Goal: Transaction & Acquisition: Book appointment/travel/reservation

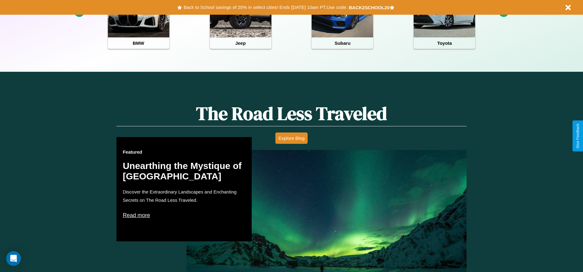
scroll to position [274, 0]
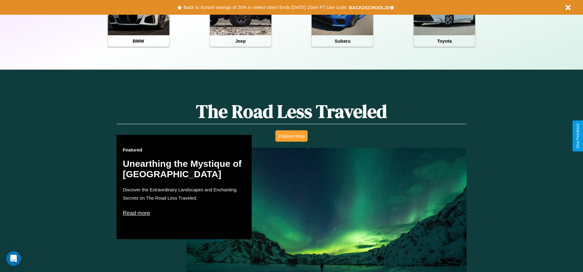
click at [291, 136] on button "Explore Blog" at bounding box center [291, 136] width 32 height 11
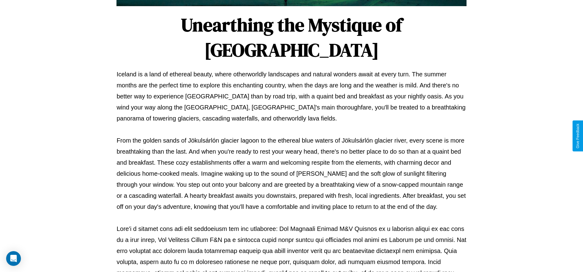
scroll to position [204, 0]
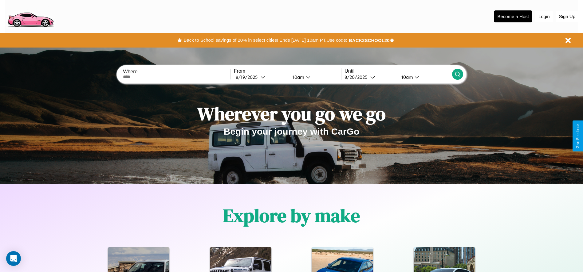
click at [177, 77] on input "text" at bounding box center [176, 77] width 107 height 5
type input "******"
click at [260, 77] on div "8 / 19 / 2025" at bounding box center [248, 77] width 25 height 6
select select "*"
select select "****"
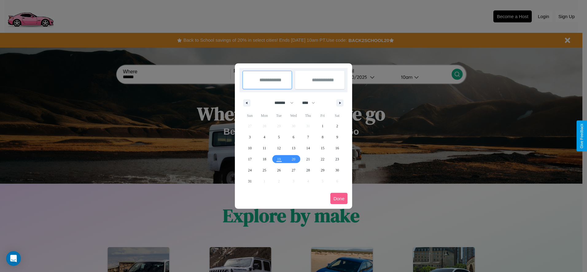
drag, startPoint x: 281, startPoint y: 103, endPoint x: 294, endPoint y: 123, distance: 23.7
click at [281, 103] on select "******* ******** ***** ***** *** **** **** ****** ********* ******* ******** **…" at bounding box center [283, 103] width 26 height 10
select select "*"
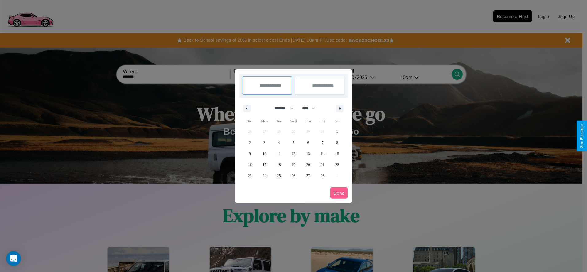
drag, startPoint x: 311, startPoint y: 108, endPoint x: 294, endPoint y: 123, distance: 23.1
click at [311, 108] on select "**** **** **** **** **** **** **** **** **** **** **** **** **** **** **** ****…" at bounding box center [308, 108] width 18 height 10
select select "****"
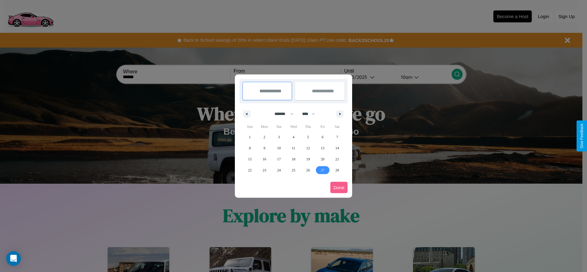
click at [322, 170] on span "27" at bounding box center [323, 170] width 4 height 11
type input "**********"
click at [340, 114] on icon "button" at bounding box center [341, 114] width 3 height 2
select select "*"
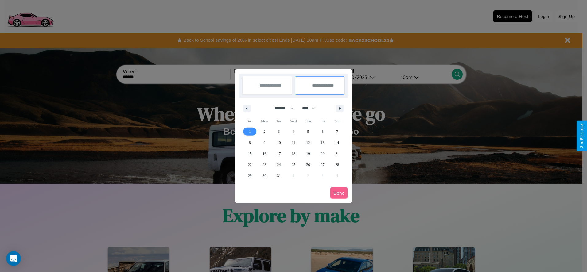
click at [250, 131] on span "1" at bounding box center [250, 131] width 2 height 11
type input "**********"
select select "*"
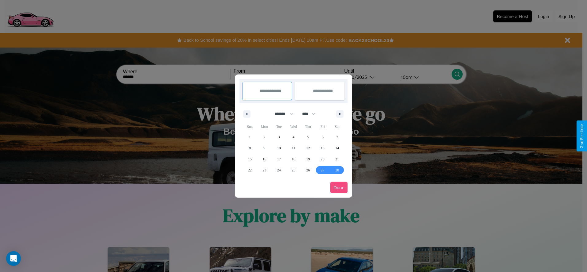
click at [339, 188] on button "Done" at bounding box center [338, 187] width 17 height 11
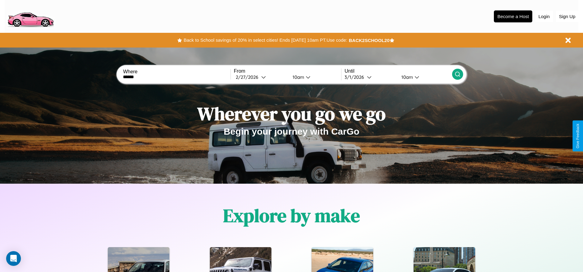
click at [297, 77] on div "10am" at bounding box center [297, 77] width 16 height 6
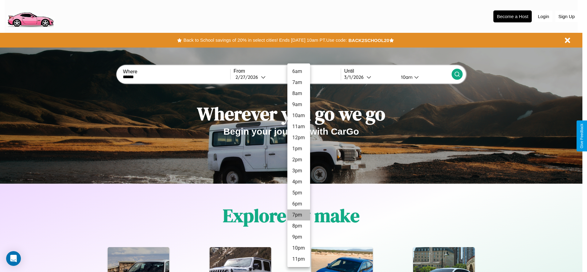
click at [299, 215] on li "7pm" at bounding box center [298, 215] width 23 height 11
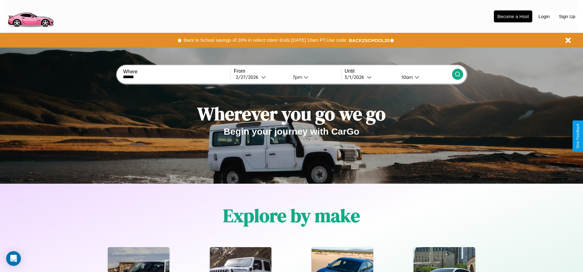
click at [406, 77] on div "10am" at bounding box center [406, 77] width 16 height 6
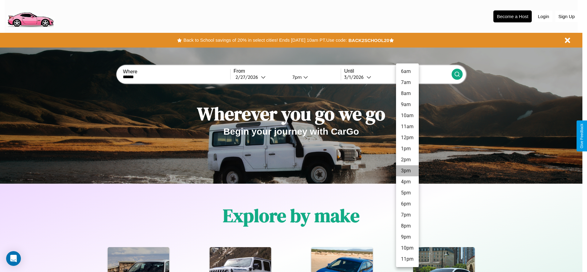
click at [407, 171] on li "3pm" at bounding box center [407, 171] width 23 height 11
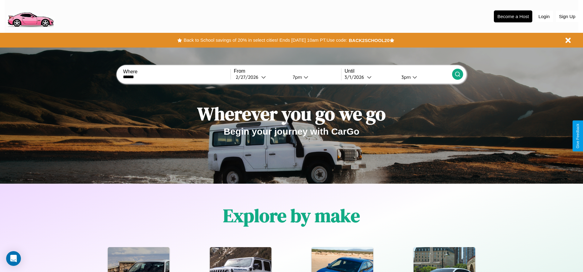
click at [457, 74] on icon at bounding box center [457, 74] width 6 height 6
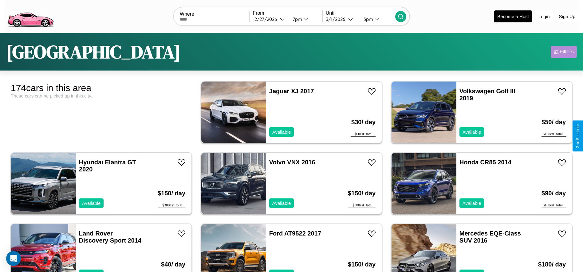
click at [563, 52] on div "Filters" at bounding box center [566, 52] width 14 height 6
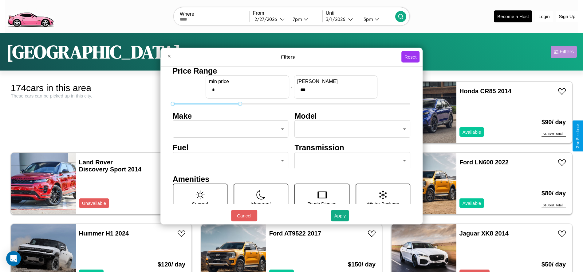
type input "***"
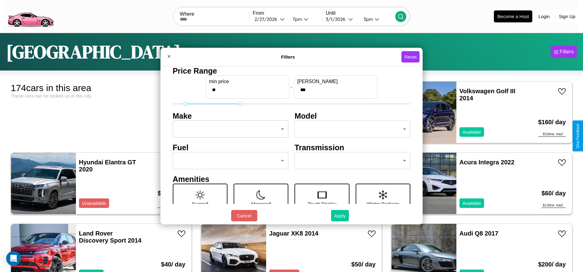
type input "**"
click at [340, 216] on button "Apply" at bounding box center [340, 215] width 18 height 11
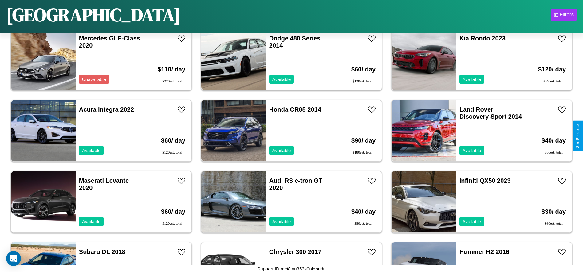
scroll to position [923, 0]
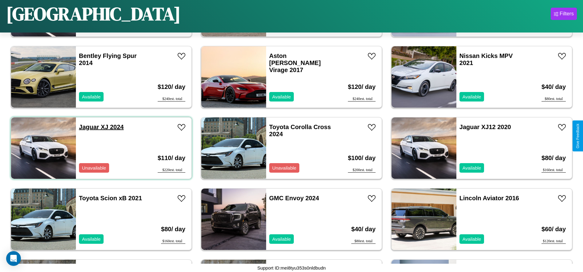
click at [88, 127] on link "Jaguar XJ 2024" at bounding box center [101, 127] width 45 height 7
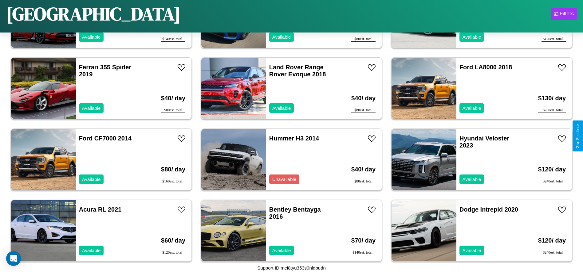
scroll to position [1351, 0]
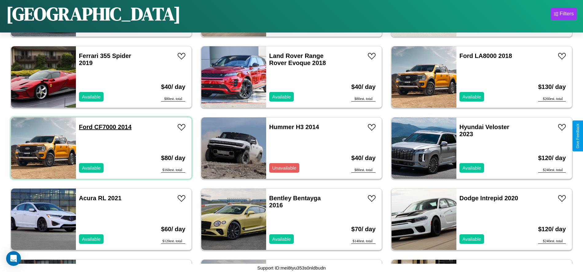
click at [85, 127] on link "Ford CF7000 2014" at bounding box center [105, 127] width 53 height 7
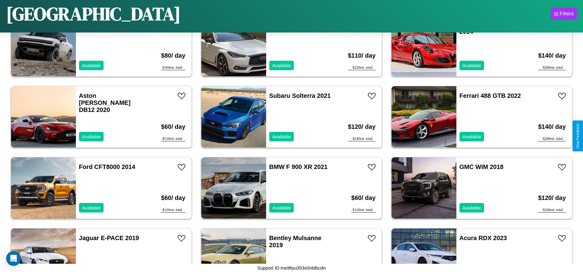
scroll to position [2063, 0]
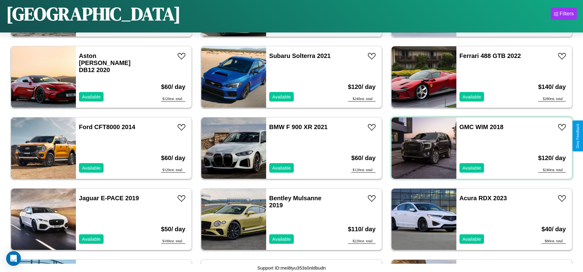
click at [478, 148] on div "GMC WIM 2018 Available" at bounding box center [491, 148] width 71 height 61
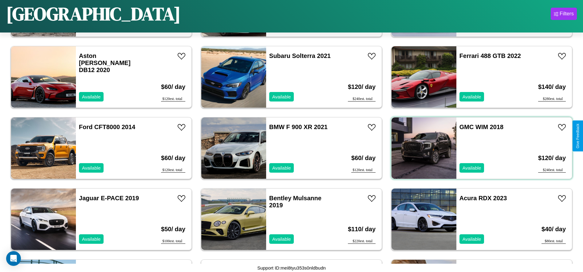
click at [478, 148] on div "GMC WIM 2018 Available" at bounding box center [491, 148] width 71 height 61
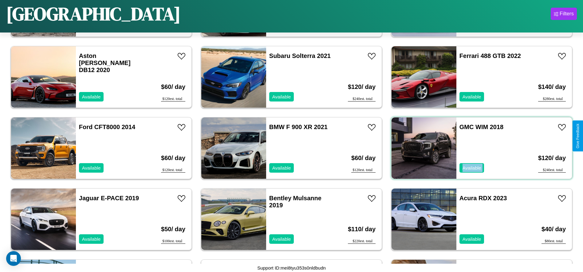
click at [478, 148] on div "GMC WIM 2018 Available" at bounding box center [491, 148] width 71 height 61
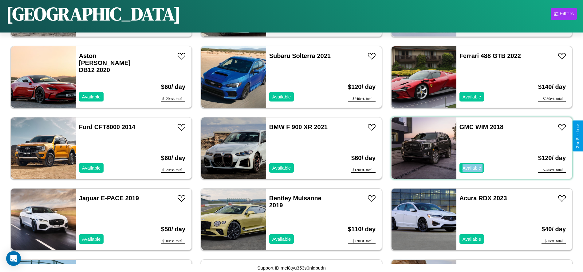
click at [478, 148] on div "GMC WIM 2018 Available" at bounding box center [491, 148] width 71 height 61
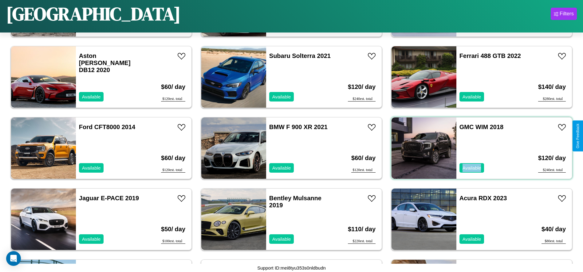
click at [478, 148] on div "GMC WIM 2018 Available" at bounding box center [491, 148] width 71 height 61
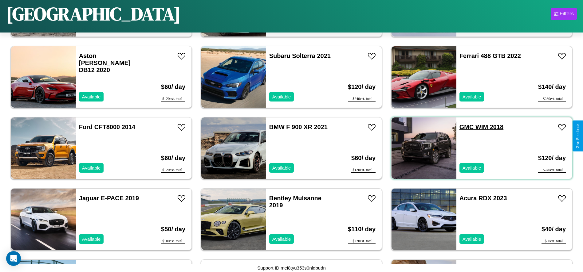
click at [463, 127] on link "GMC WIM 2018" at bounding box center [481, 127] width 44 height 7
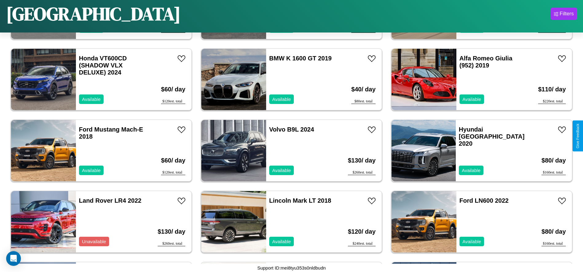
scroll to position [1137, 0]
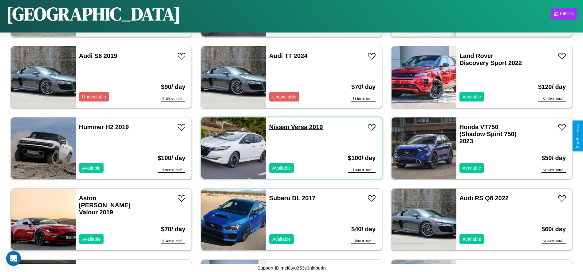
click at [277, 127] on link "Nissan Versa 2019" at bounding box center [296, 127] width 54 height 7
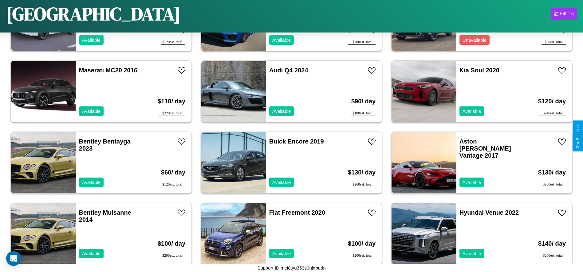
scroll to position [496, 0]
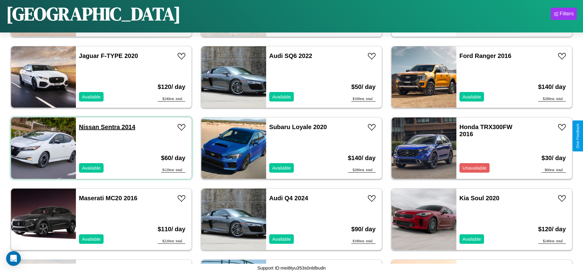
click at [88, 127] on link "Nissan Sentra 2014" at bounding box center [107, 127] width 56 height 7
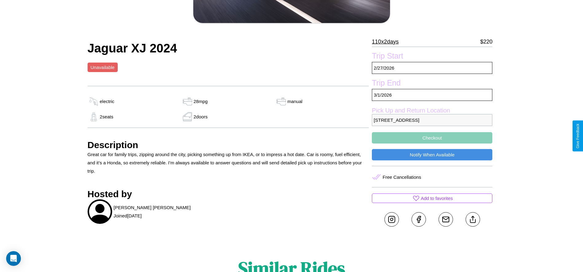
scroll to position [159, 0]
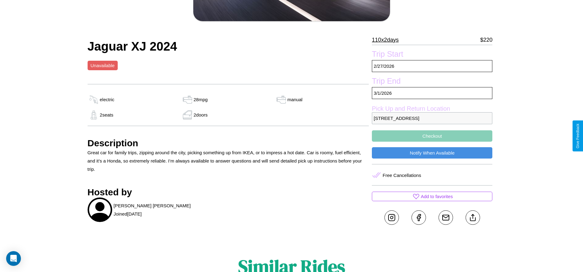
click at [432, 136] on button "Checkout" at bounding box center [432, 136] width 120 height 11
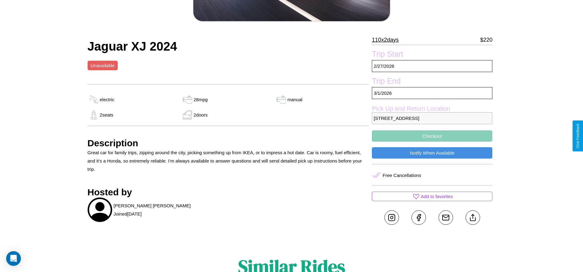
click at [432, 136] on button "Checkout" at bounding box center [432, 136] width 120 height 11
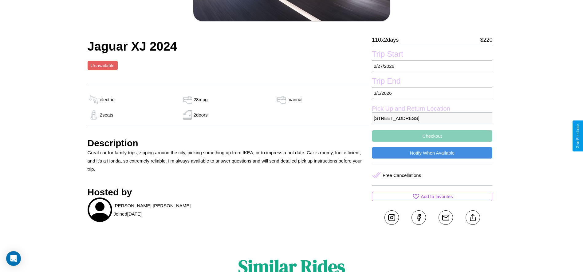
click at [432, 136] on button "Checkout" at bounding box center [432, 136] width 120 height 11
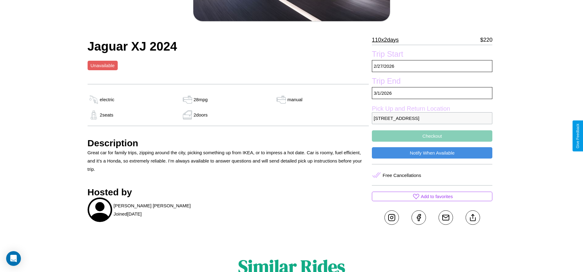
click at [432, 136] on button "Checkout" at bounding box center [432, 136] width 120 height 11
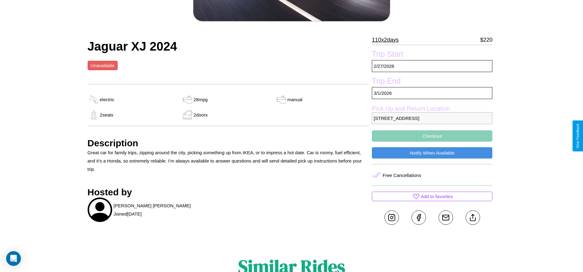
click at [432, 136] on button "Checkout" at bounding box center [432, 136] width 120 height 11
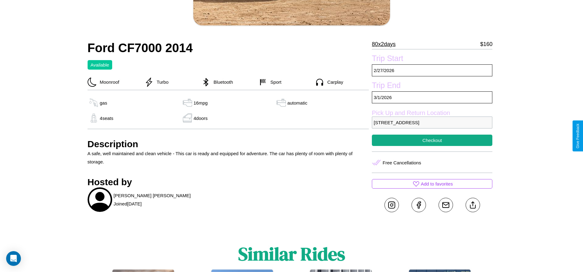
scroll to position [158, 0]
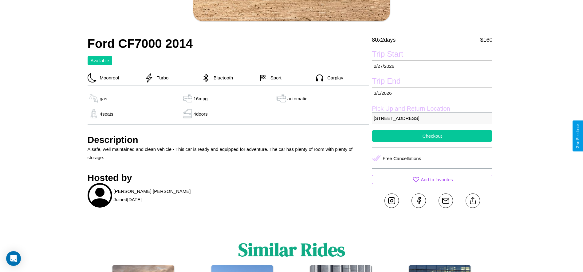
click at [432, 136] on button "Checkout" at bounding box center [432, 136] width 120 height 11
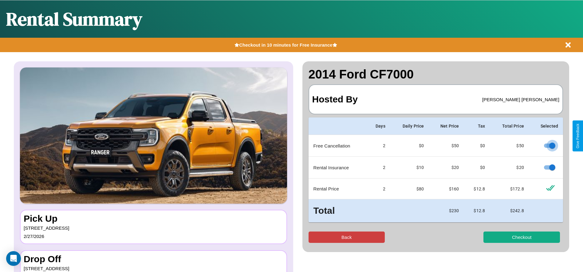
click at [346, 237] on button "Back" at bounding box center [346, 237] width 76 height 11
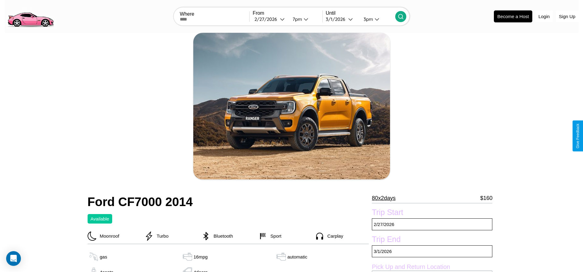
scroll to position [223, 0]
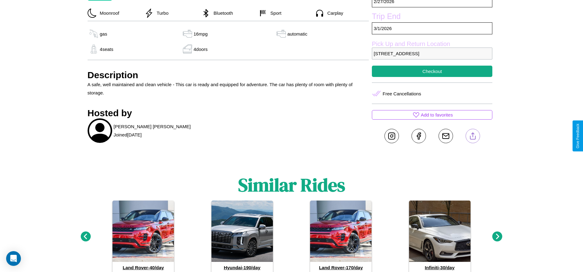
click at [472, 136] on line at bounding box center [472, 135] width 0 height 4
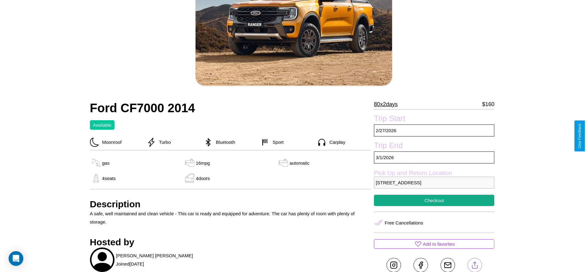
scroll to position [88, 0]
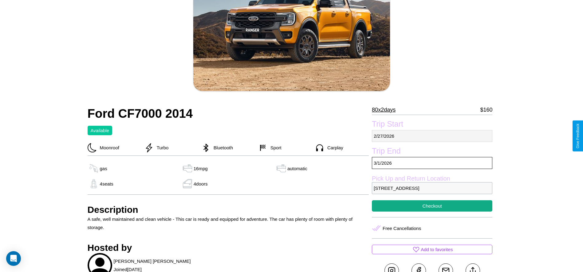
click at [432, 136] on p "2 / 27 / 2026" at bounding box center [432, 136] width 120 height 12
select select "*"
select select "****"
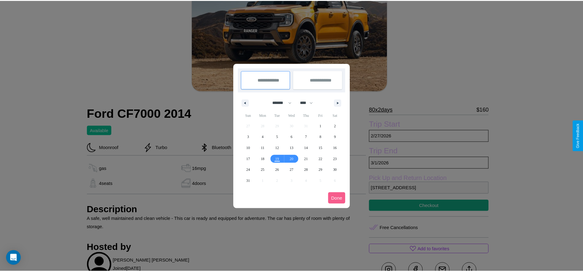
scroll to position [0, 0]
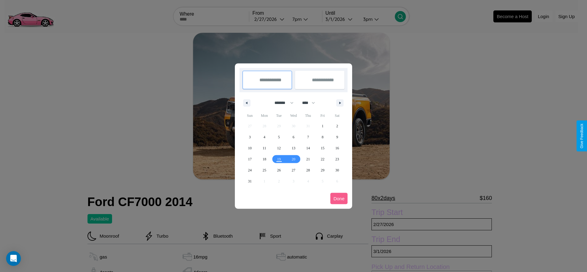
click at [270, 19] on div at bounding box center [293, 136] width 587 height 272
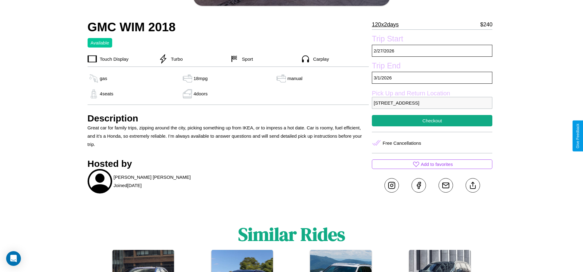
scroll to position [159, 0]
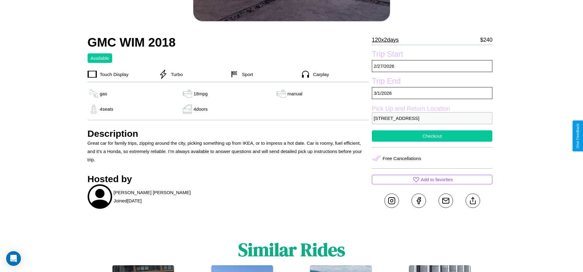
click at [432, 136] on button "Checkout" at bounding box center [432, 136] width 120 height 11
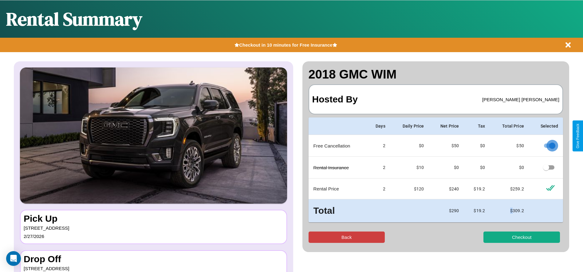
click at [346, 237] on button "Back" at bounding box center [346, 237] width 76 height 11
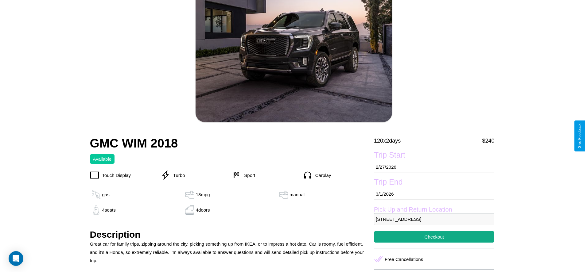
scroll to position [89, 0]
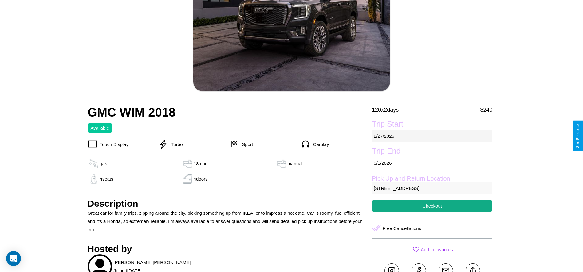
click at [432, 136] on p "2 / 27 / 2026" at bounding box center [432, 136] width 120 height 12
select select "*"
select select "****"
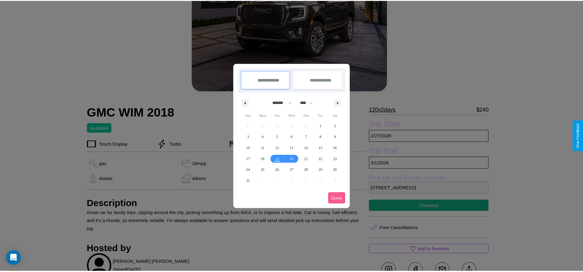
scroll to position [0, 0]
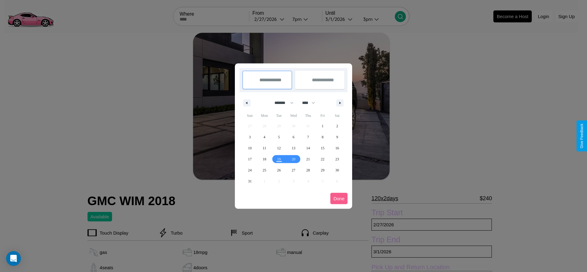
click at [270, 19] on div at bounding box center [293, 136] width 587 height 272
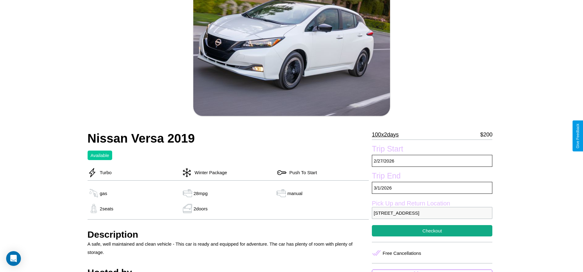
scroll to position [202, 0]
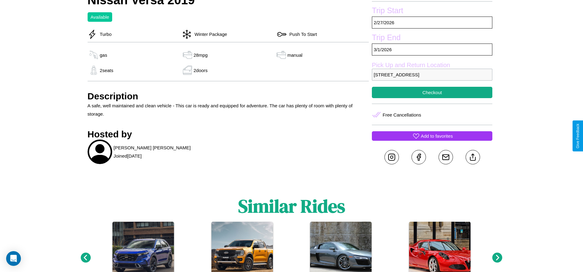
click at [432, 136] on p "Add to favorites" at bounding box center [436, 136] width 32 height 8
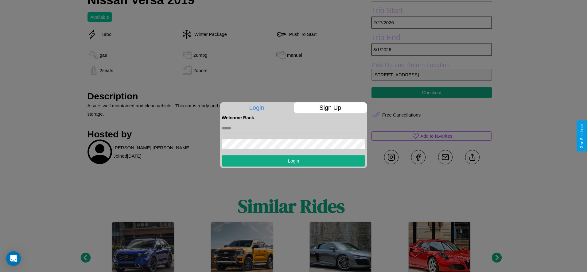
click at [330, 108] on p "Sign Up" at bounding box center [330, 107] width 73 height 11
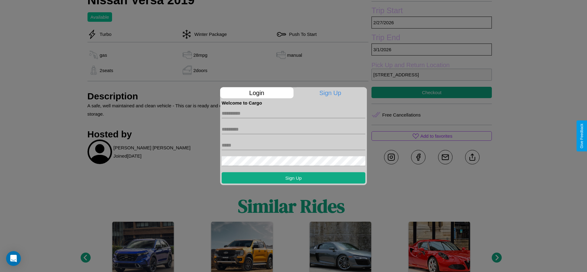
click at [294, 113] on input "text" at bounding box center [294, 113] width 144 height 10
type input "*******"
click at [294, 129] on input "text" at bounding box center [294, 129] width 144 height 10
type input "********"
click at [294, 145] on input "text" at bounding box center [294, 145] width 144 height 10
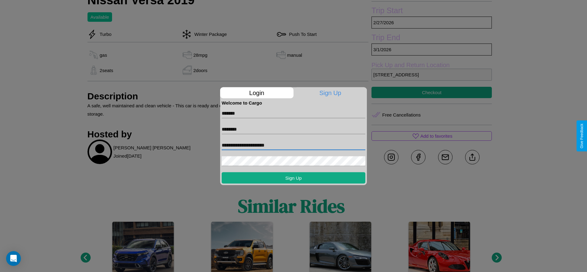
type input "**********"
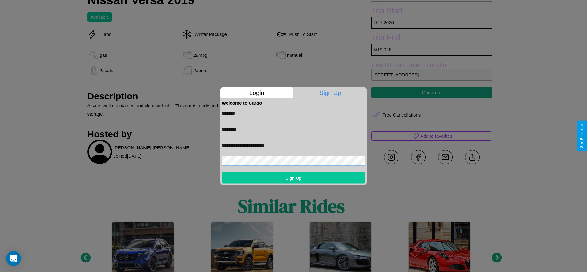
click at [294, 178] on button "Sign Up" at bounding box center [294, 177] width 144 height 11
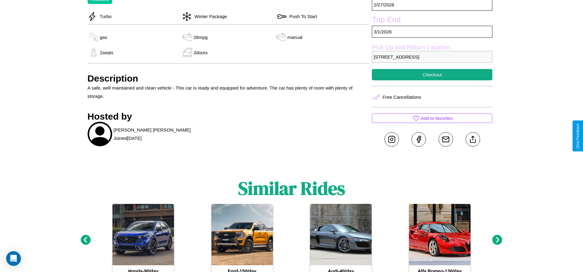
scroll to position [224, 0]
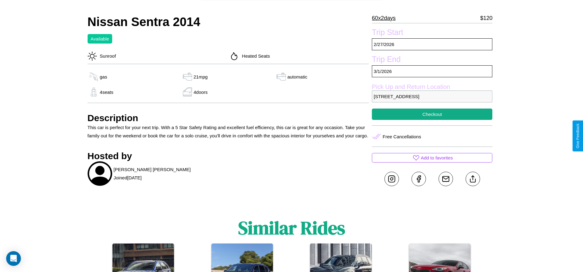
scroll to position [224, 0]
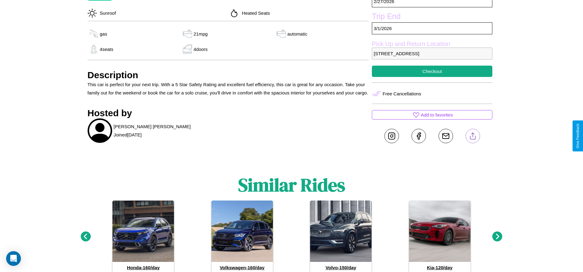
click at [472, 136] on line at bounding box center [472, 135] width 0 height 4
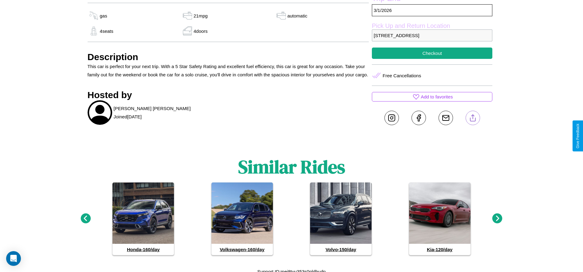
scroll to position [245, 0]
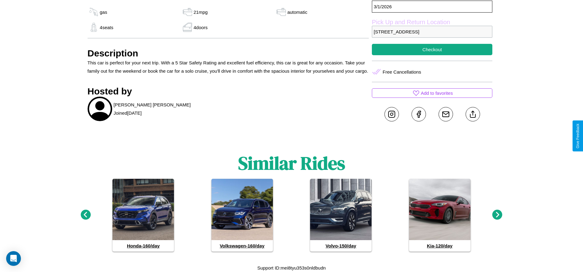
click at [497, 215] on icon at bounding box center [497, 215] width 10 height 10
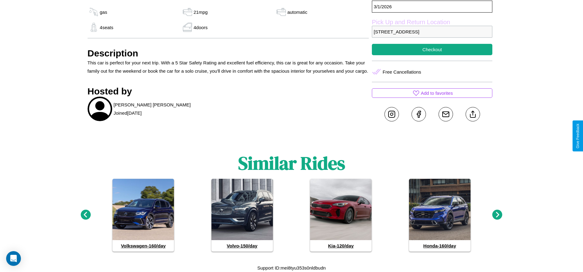
click at [497, 215] on icon at bounding box center [497, 215] width 10 height 10
